Goal: Find specific page/section: Find specific page/section

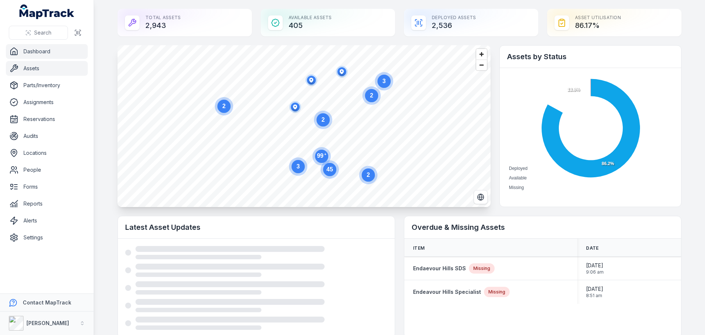
click at [50, 69] on link "Assets" at bounding box center [47, 68] width 82 height 15
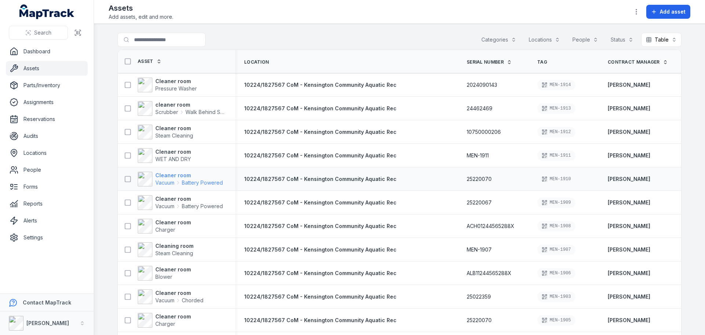
click at [183, 176] on strong "Cleaner room" at bounding box center [189, 175] width 68 height 7
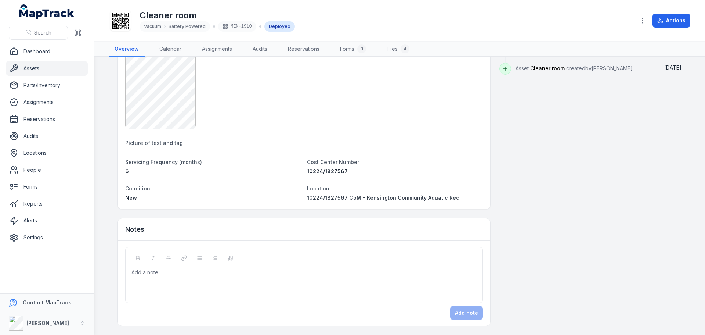
scroll to position [244, 0]
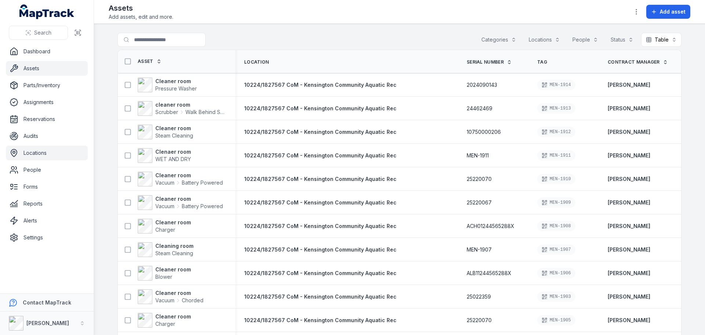
click at [48, 150] on link "Locations" at bounding box center [47, 153] width 82 height 15
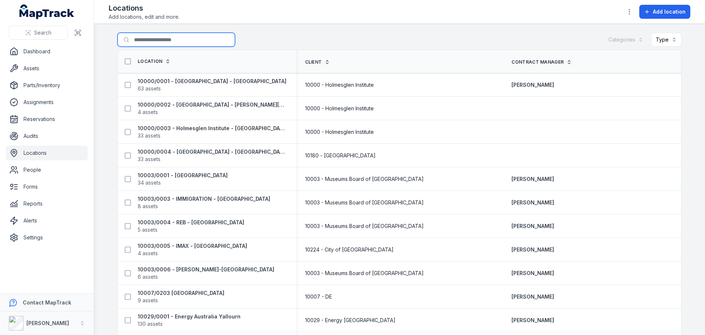
click at [161, 39] on input "Search for locations" at bounding box center [177, 40] width 118 height 14
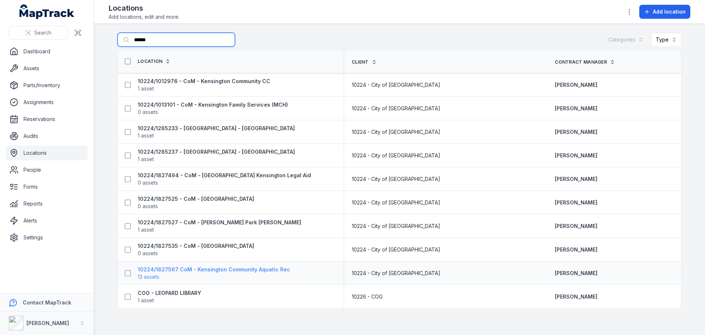
type input "******"
click at [245, 267] on strong "10224/1827567 CoM - Kensington Community Aquatic Rec" at bounding box center [214, 269] width 152 height 7
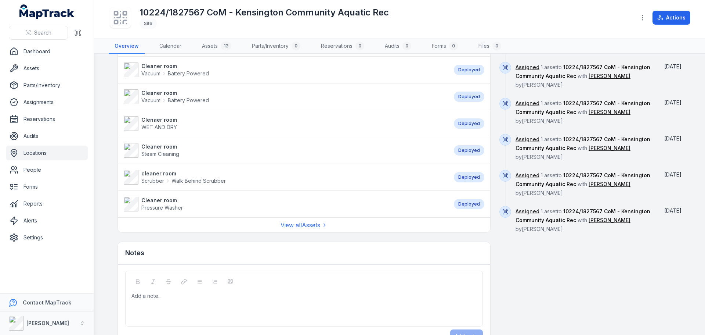
scroll to position [414, 0]
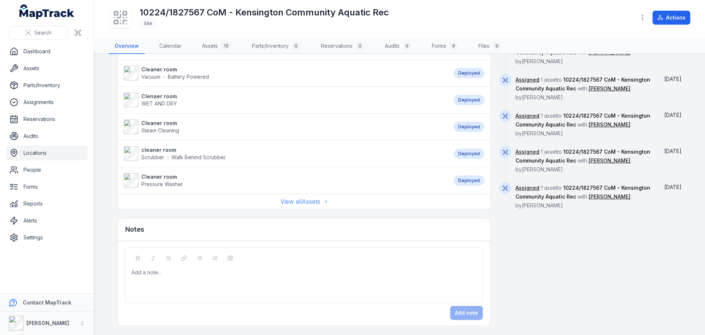
click at [308, 200] on link "View all Assets" at bounding box center [304, 201] width 47 height 9
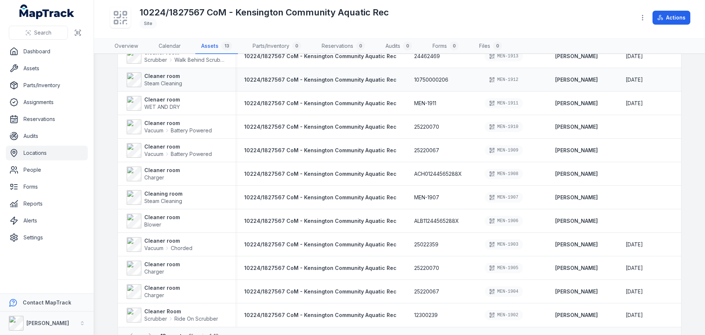
scroll to position [104, 0]
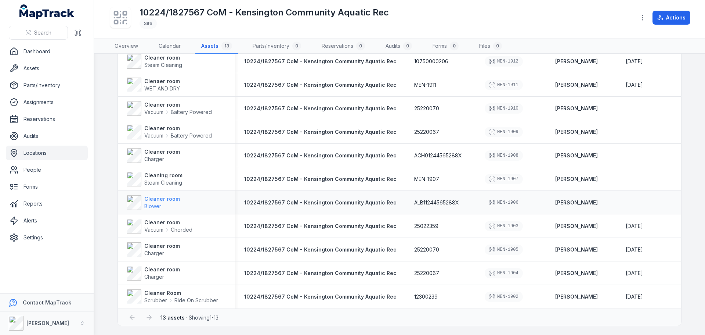
click at [169, 202] on span "Blower" at bounding box center [162, 205] width 36 height 7
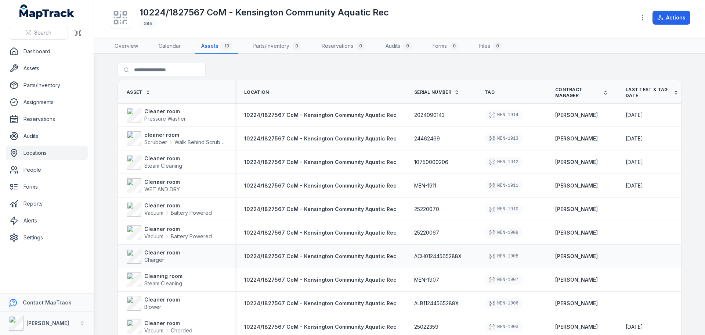
scroll to position [73, 0]
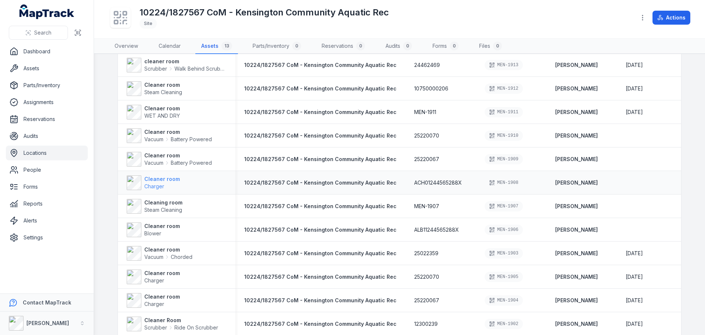
click at [162, 181] on strong "Cleaner room" at bounding box center [162, 178] width 36 height 7
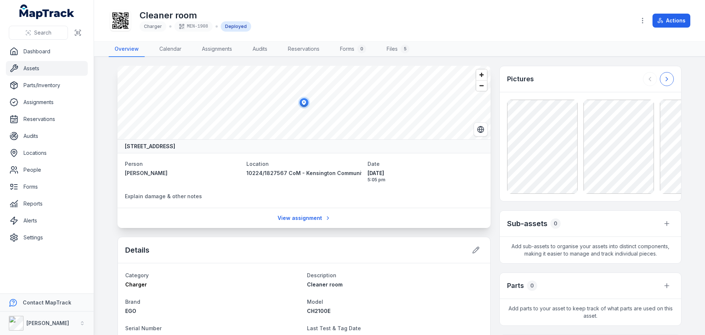
click at [664, 79] on icon at bounding box center [667, 78] width 7 height 7
click at [663, 79] on div at bounding box center [658, 79] width 31 height 14
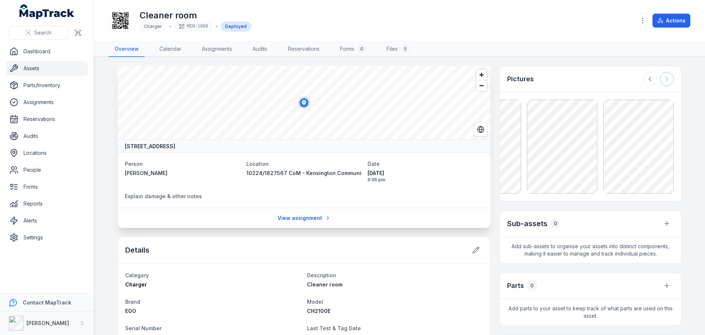
click at [663, 79] on div at bounding box center [658, 79] width 31 height 14
click at [651, 79] on icon at bounding box center [650, 78] width 7 height 7
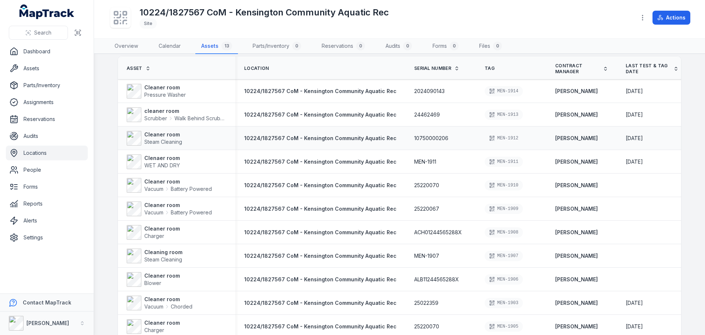
scroll to position [37, 0]
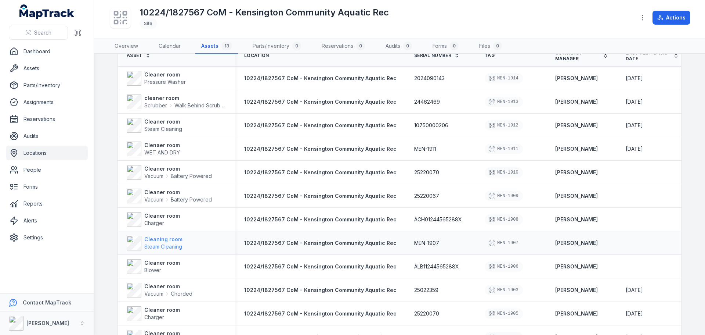
click at [163, 241] on strong "Cleaning room" at bounding box center [163, 239] width 38 height 7
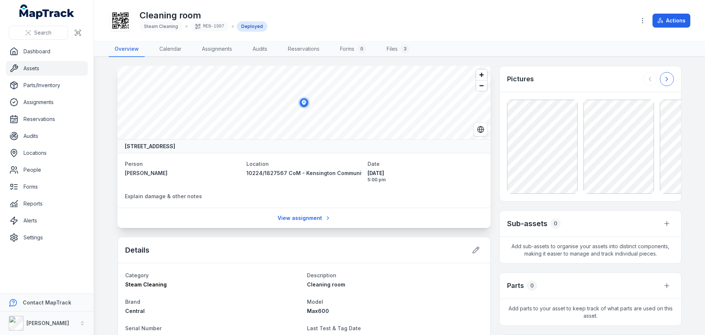
click at [669, 77] on button at bounding box center [667, 79] width 14 height 14
click at [650, 78] on icon at bounding box center [651, 79] width 2 height 4
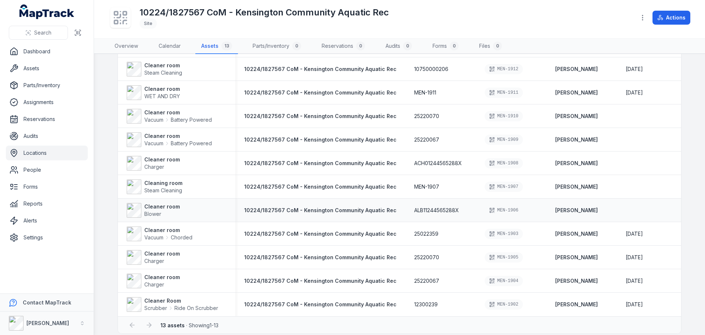
scroll to position [104, 0]
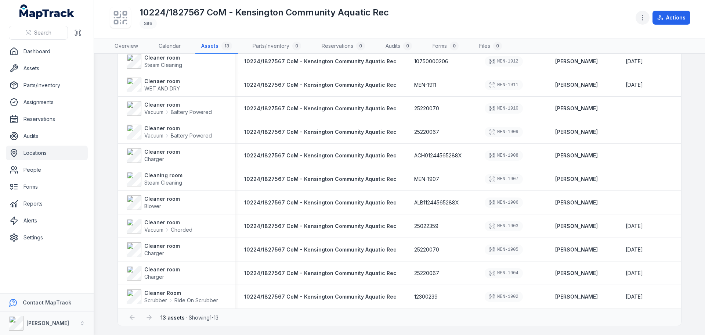
click at [643, 21] on button "button" at bounding box center [643, 18] width 14 height 14
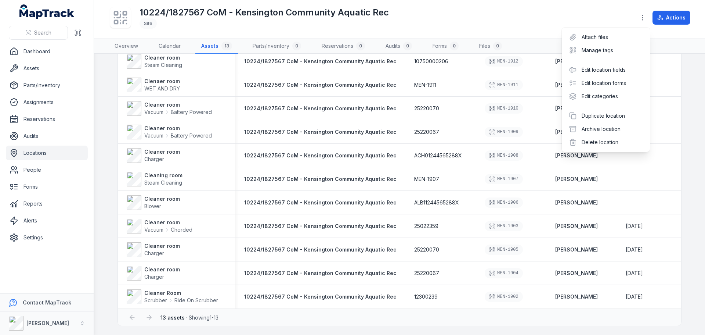
click at [571, 15] on div "10224/1827567 CoM - Kensington Community Aquatic Rec Site Actions" at bounding box center [400, 19] width 582 height 32
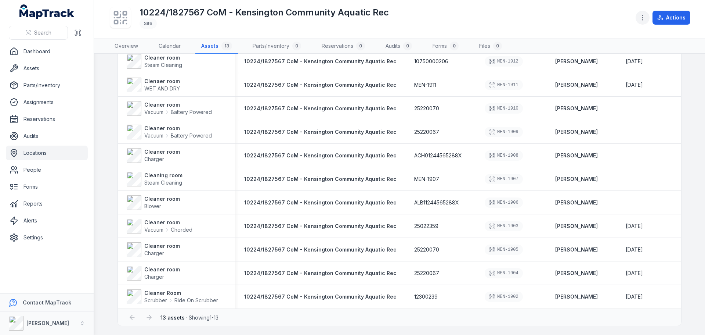
click at [642, 17] on icon "button" at bounding box center [642, 17] width 7 height 7
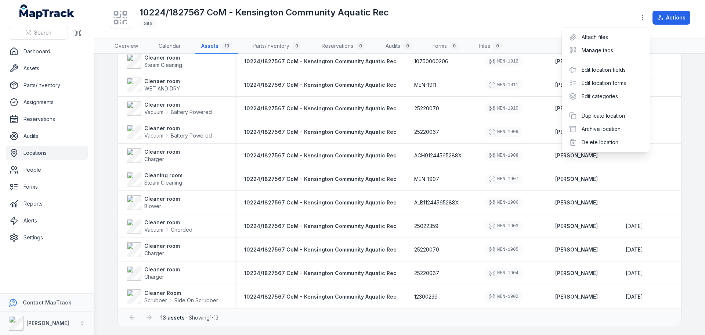
click at [421, 26] on div "10224/1827567 CoM - Kensington Community Aquatic Rec Site Actions" at bounding box center [400, 19] width 582 height 32
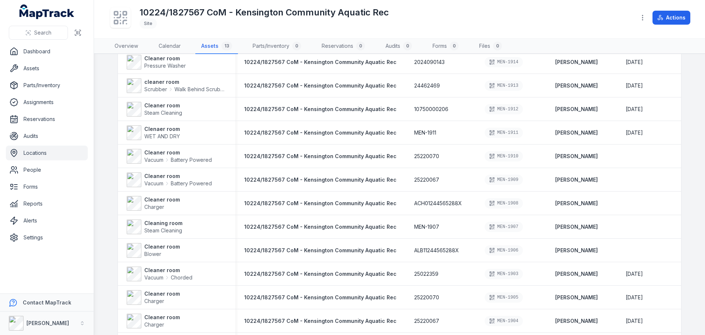
scroll to position [0, 0]
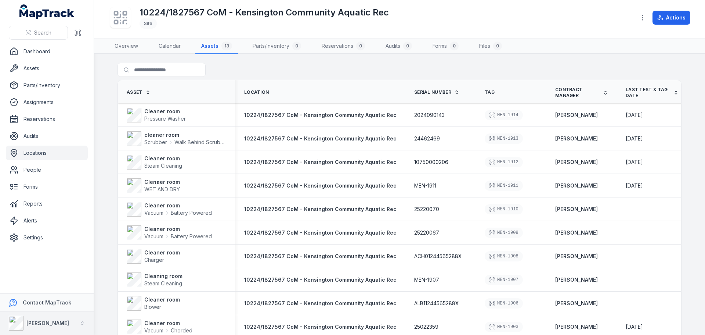
click at [54, 325] on strong "[PERSON_NAME]" at bounding box center [47, 323] width 43 height 6
